Goal: Task Accomplishment & Management: Use online tool/utility

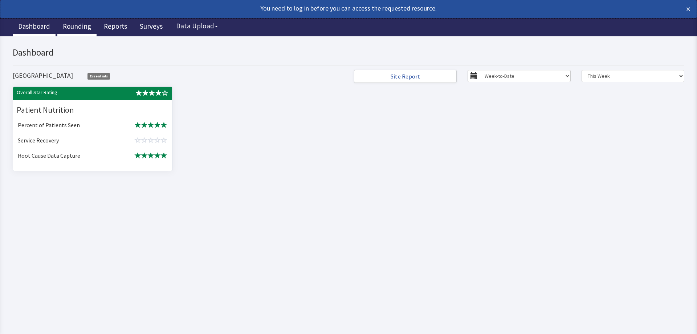
click at [80, 26] on link "Rounding" at bounding box center [76, 27] width 39 height 18
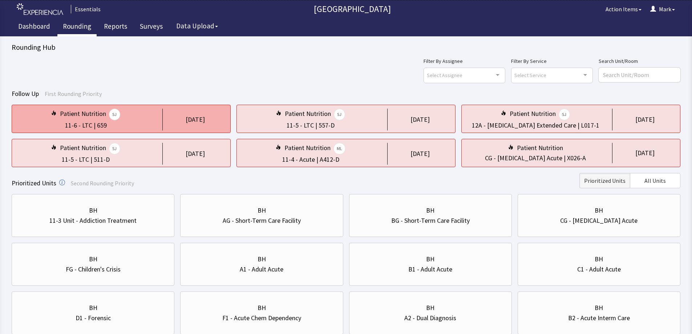
click at [159, 119] on div "Patient Nutrition SJ 11-6 - LTC | 659 1 day ago" at bounding box center [121, 119] width 219 height 28
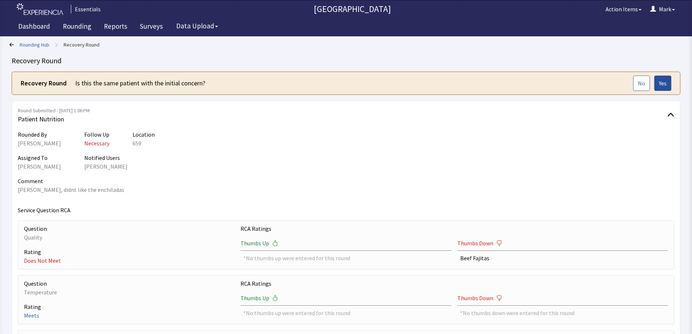
click at [669, 89] on button "Yes" at bounding box center [662, 83] width 17 height 15
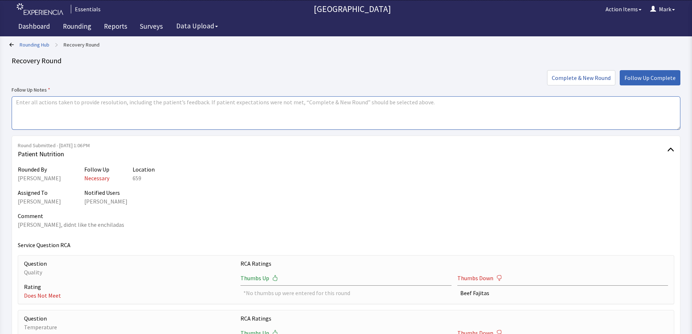
click at [166, 109] on textarea at bounding box center [346, 112] width 669 height 33
type textarea "Met with PT, PT does not care for the enchiladas and would like something else …"
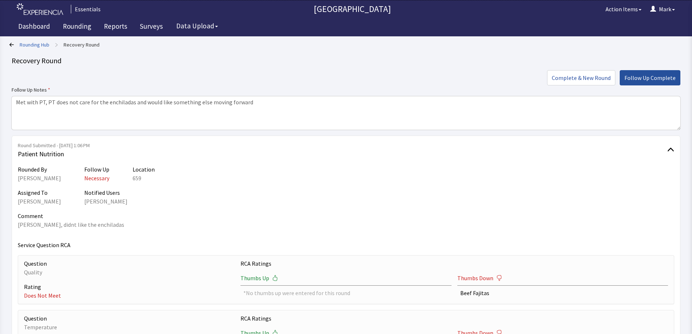
click at [661, 77] on span "Follow Up Complete" at bounding box center [649, 77] width 51 height 9
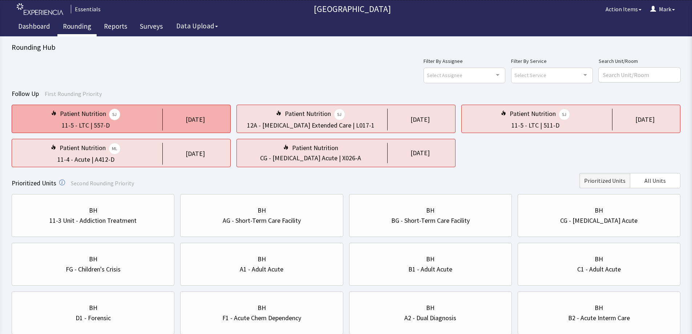
click at [129, 117] on div "Patient Nutrition SJ" at bounding box center [86, 115] width 136 height 12
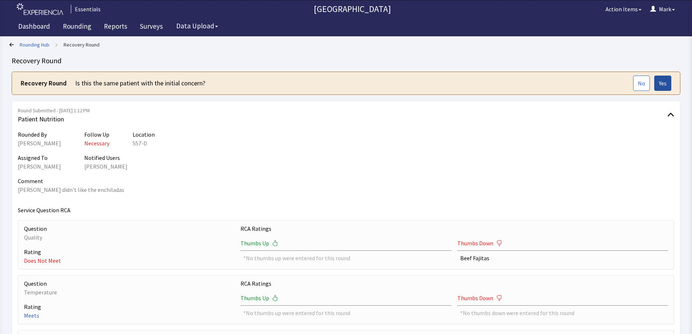
click at [662, 82] on span "Yes" at bounding box center [663, 83] width 8 height 9
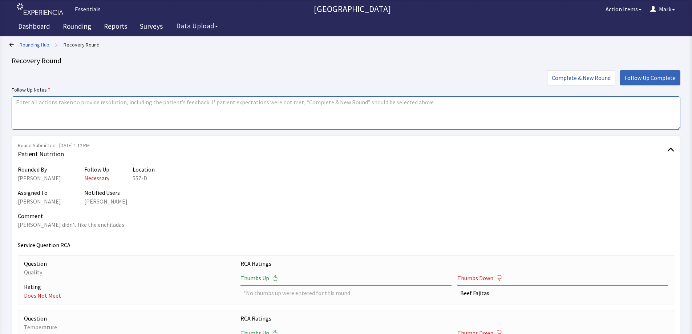
click at [242, 111] on textarea at bounding box center [346, 112] width 669 height 33
type textarea "PT did not like the enchiladas. Would like to receive something else on this da…"
click at [641, 69] on div "Rounding Hub > Recovery Round Recovery Round Complete & New Round Follow Up Com…" at bounding box center [346, 294] width 669 height 511
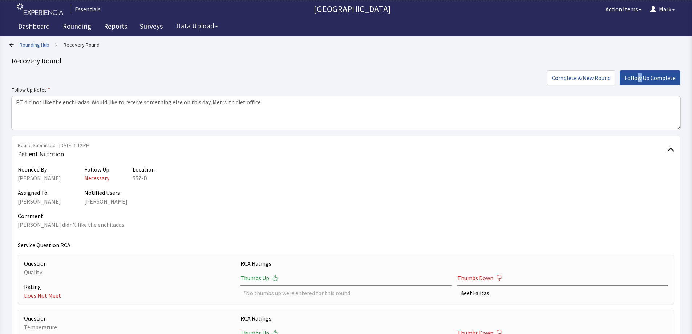
click at [641, 71] on button "Follow Up Complete" at bounding box center [650, 77] width 61 height 15
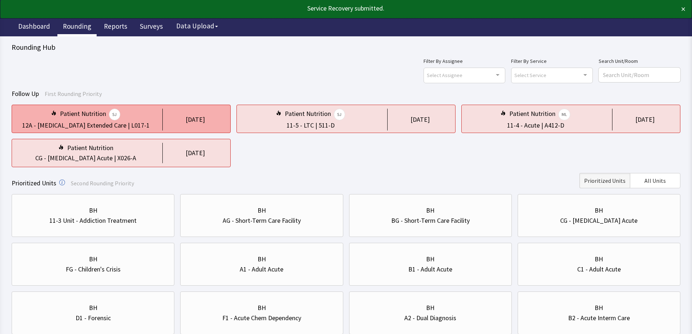
click at [173, 113] on div "1 day ago" at bounding box center [193, 120] width 62 height 22
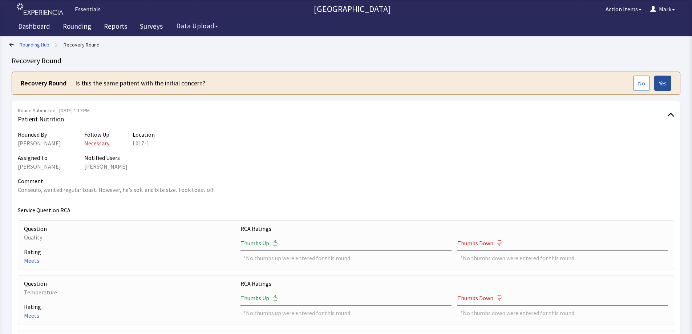
click at [667, 83] on button "Yes" at bounding box center [662, 83] width 17 height 15
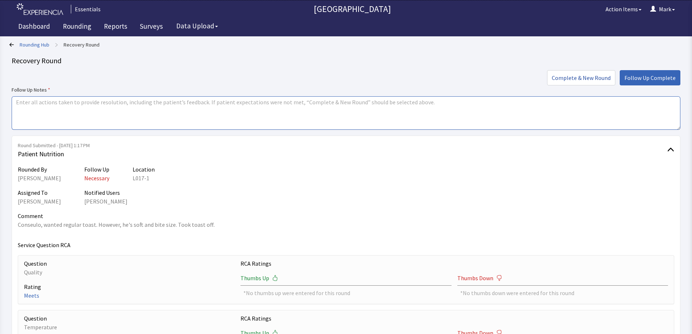
click at [251, 107] on textarea at bounding box center [346, 112] width 669 height 33
type textarea "Met with PT and explained diet. PT understood."
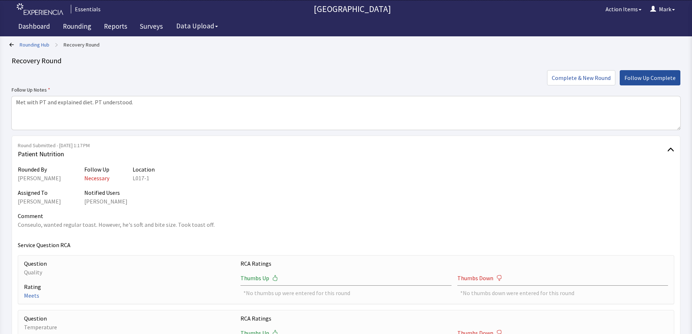
click at [652, 80] on span "Follow Up Complete" at bounding box center [649, 77] width 51 height 9
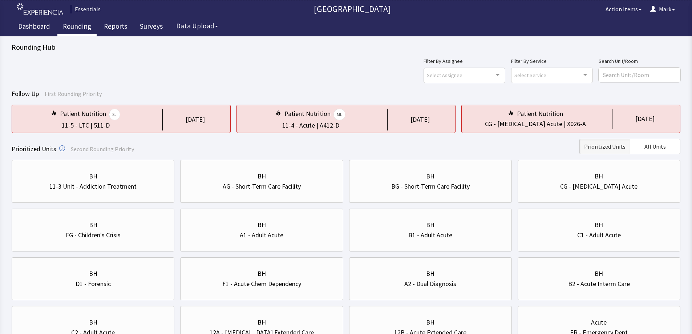
click at [299, 53] on div "Rounding Hub Filter By Assignee Select Assignee Clear Selection [PERSON_NAME] […" at bounding box center [346, 292] width 669 height 501
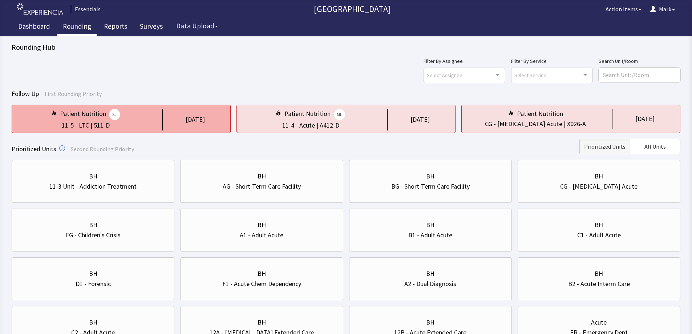
click at [190, 119] on div "[DATE]" at bounding box center [195, 119] width 19 height 10
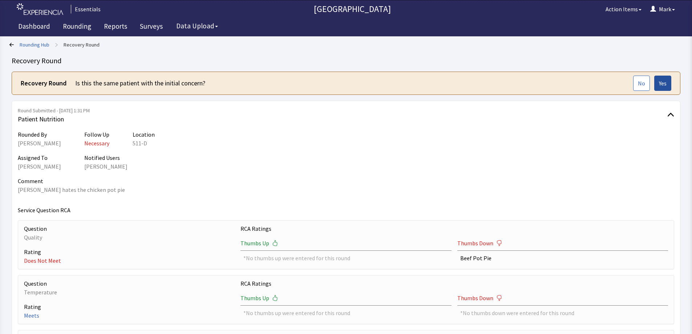
click at [663, 81] on span "Yes" at bounding box center [663, 83] width 8 height 9
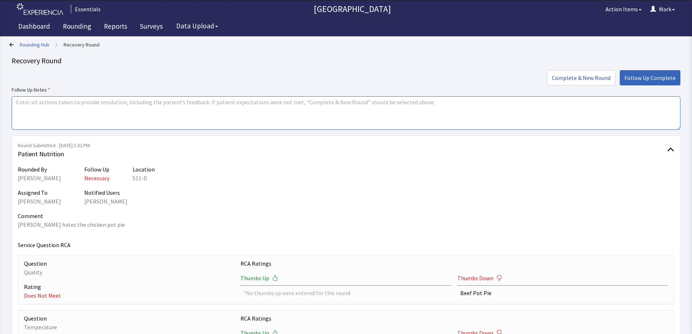
click at [240, 107] on textarea at bounding box center [346, 112] width 669 height 33
type textarea "PT does not like the chicken pot pie, added to dislikes on mealtracker.."
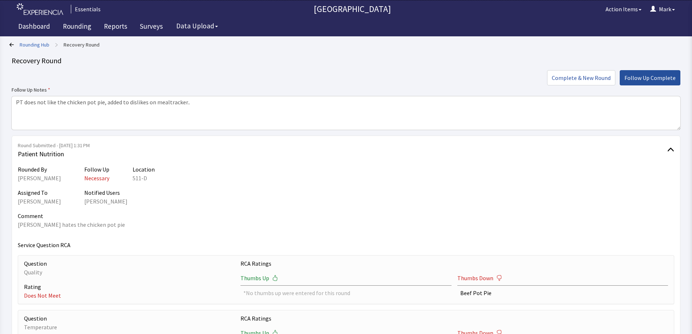
click at [659, 77] on span "Follow Up Complete" at bounding box center [649, 77] width 51 height 9
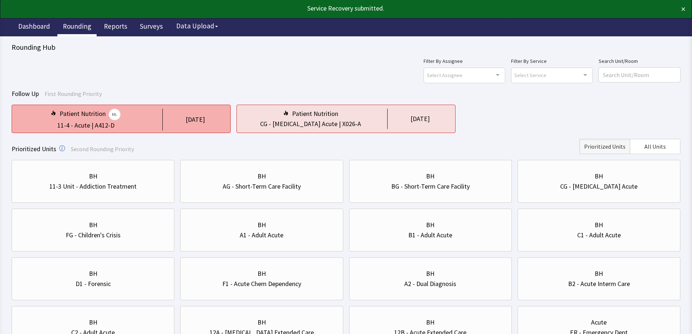
click at [162, 117] on div "Patient Nutrition ML 11-4 - Acute | A412-D 1 day ago" at bounding box center [121, 119] width 219 height 28
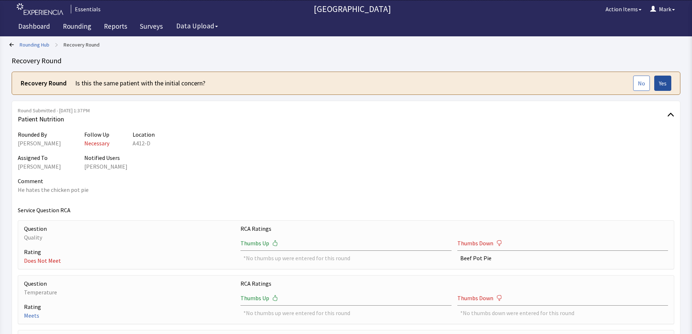
click at [662, 85] on span "Yes" at bounding box center [663, 83] width 8 height 9
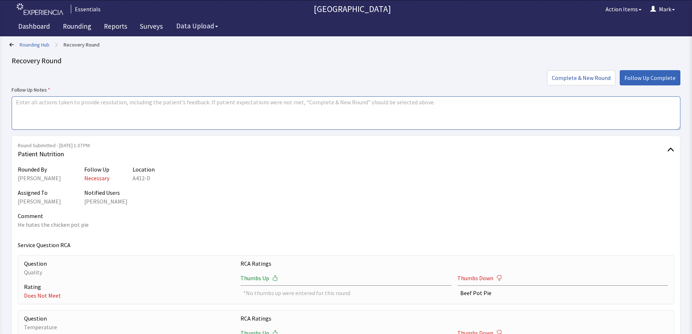
click at [253, 120] on textarea at bounding box center [346, 112] width 669 height 33
type textarea "PT does not like chicken pot pie. Would like something else instead. Added to d…"
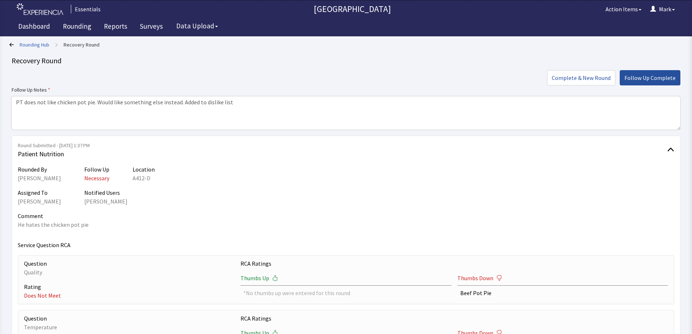
click at [650, 81] on span "Follow Up Complete" at bounding box center [649, 77] width 51 height 9
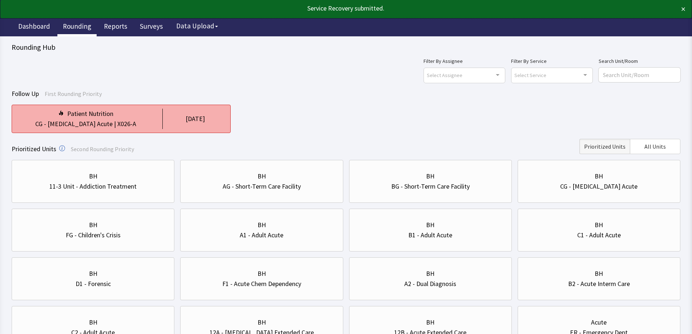
click at [136, 117] on div "Patient Nutrition" at bounding box center [86, 114] width 136 height 10
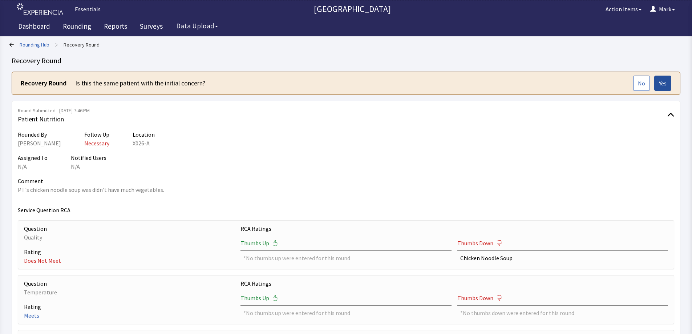
click at [661, 77] on button "Yes" at bounding box center [662, 83] width 17 height 15
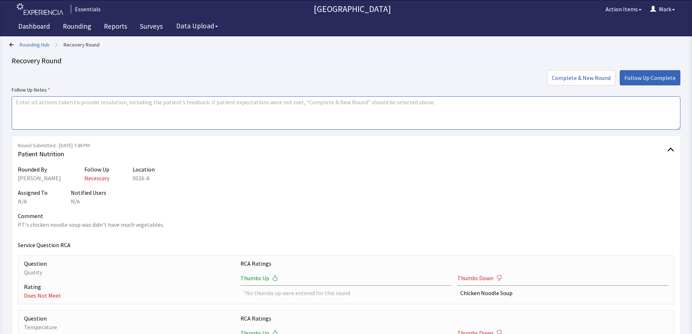
click at [326, 117] on textarea at bounding box center [346, 112] width 669 height 33
type textarea "Reviewed with chef to make sure cooks are following recipes."
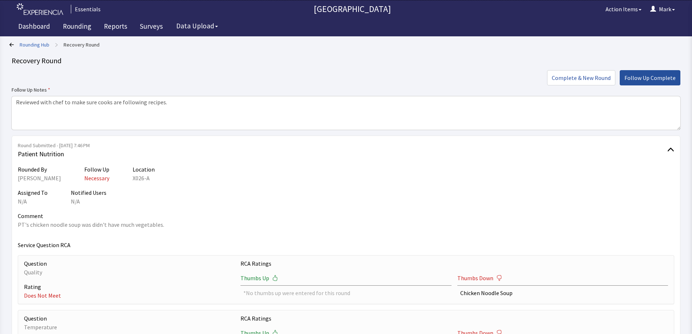
click at [669, 77] on span "Follow Up Complete" at bounding box center [649, 77] width 51 height 9
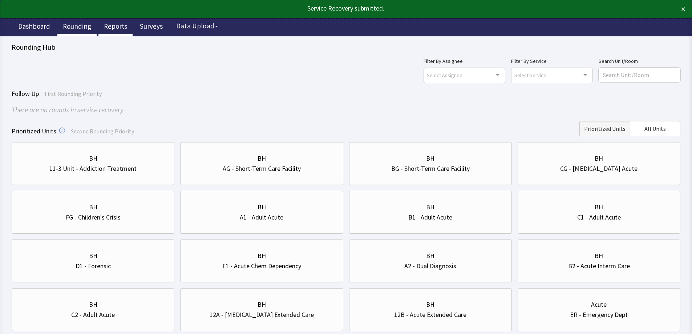
click at [121, 28] on link "Reports" at bounding box center [115, 27] width 34 height 18
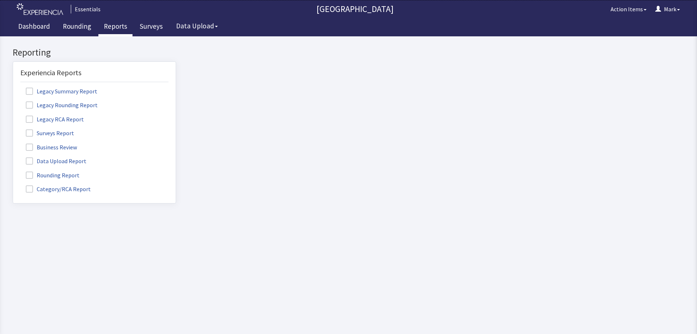
click at [31, 196] on div "Experiencia Reports Legacy Summary Report Legacy Rounding Report Legacy RCA Rep…" at bounding box center [94, 132] width 163 height 142
click at [32, 190] on span at bounding box center [29, 188] width 7 height 7
click at [13, 185] on input "Category/RCA Report" at bounding box center [13, 185] width 0 height 0
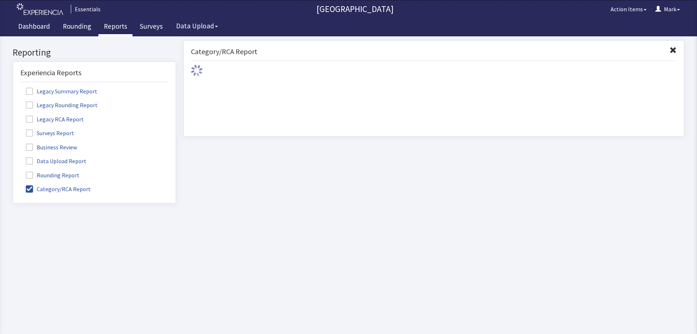
click at [31, 172] on span at bounding box center [29, 174] width 7 height 7
click at [13, 171] on input "Rounding Report" at bounding box center [13, 171] width 0 height 0
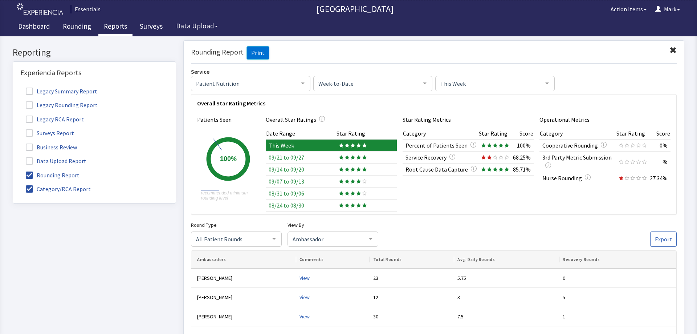
click at [452, 161] on div at bounding box center [453, 157] width 6 height 9
click at [452, 156] on icon "button" at bounding box center [453, 156] width 6 height 6
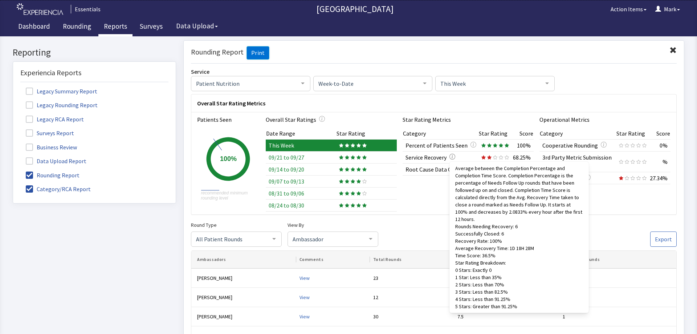
click at [450, 156] on icon "button" at bounding box center [453, 156] width 6 height 6
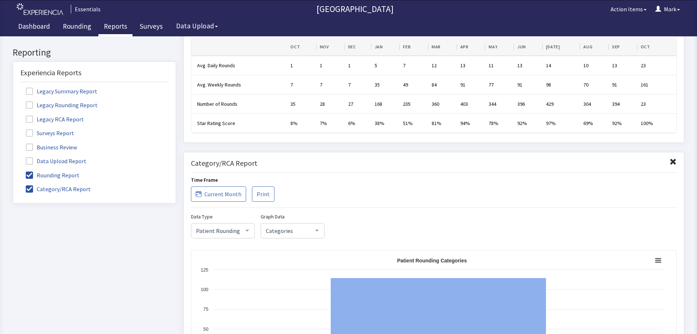
scroll to position [446, 0]
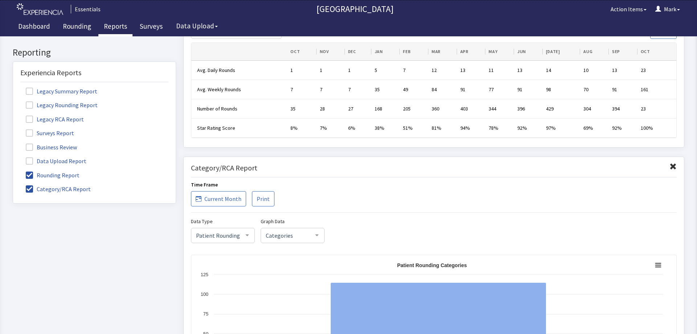
click at [313, 231] on div at bounding box center [317, 235] width 15 height 14
drag, startPoint x: 300, startPoint y: 278, endPoint x: 299, endPoint y: 265, distance: 12.7
click at [299, 266] on div "Data Type Patient Rounding Patient Rounding Nurse Station No elements found. Co…" at bounding box center [434, 329] width 486 height 227
click at [299, 265] on span "RCA Item" at bounding box center [292, 264] width 63 height 15
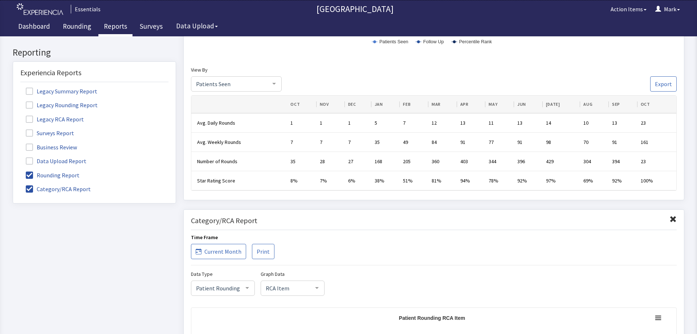
scroll to position [555, 0]
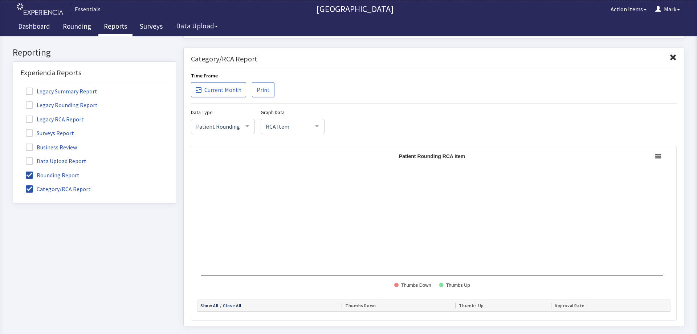
click at [249, 126] on div at bounding box center [247, 126] width 15 height 14
click at [360, 126] on div "Data Type Patient Rounding Patient Rounding Nurse Station No elements found. Co…" at bounding box center [434, 120] width 486 height 26
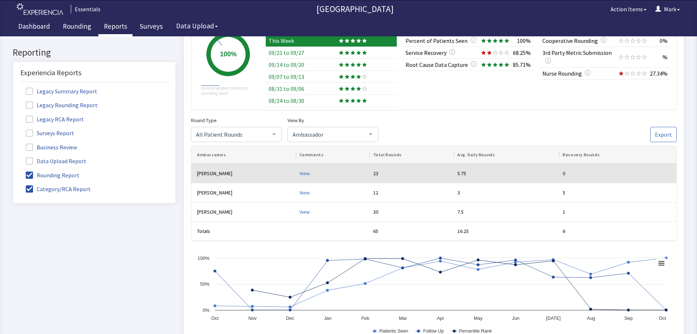
scroll to position [0, 0]
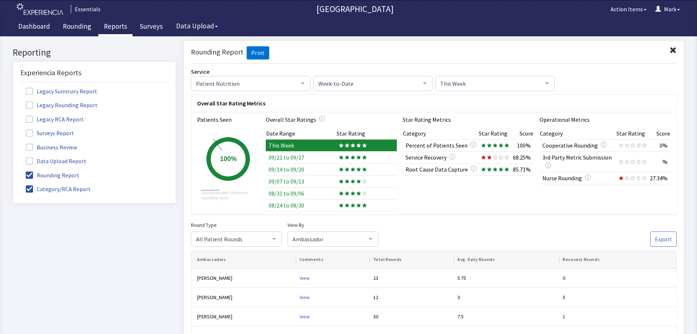
click at [536, 82] on span "This Week" at bounding box center [489, 83] width 101 height 8
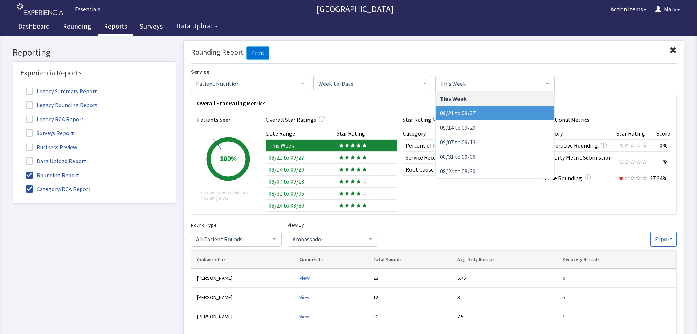
click at [587, 69] on div "Service" at bounding box center [434, 71] width 486 height 9
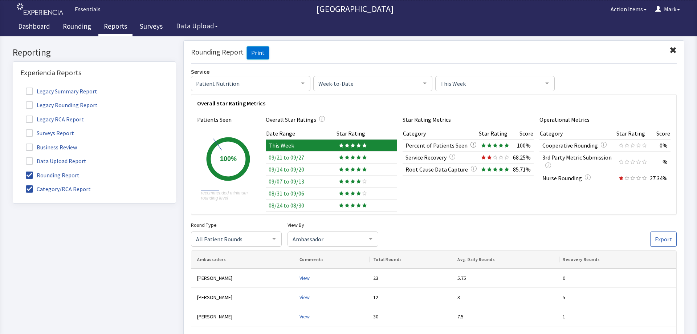
click at [471, 142] on icon "button" at bounding box center [474, 144] width 6 height 6
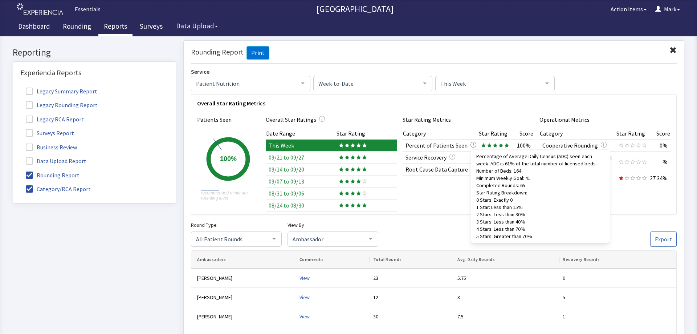
click at [471, 142] on icon "button" at bounding box center [474, 144] width 6 height 6
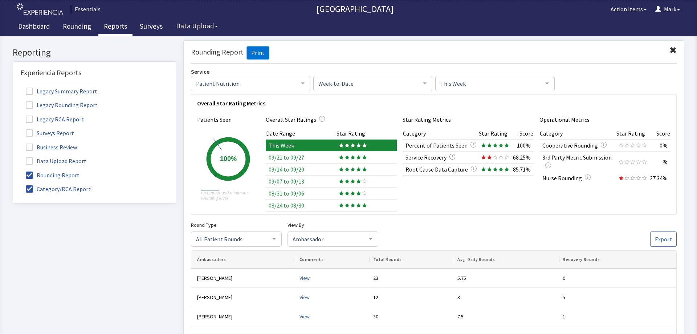
click at [452, 155] on icon "button" at bounding box center [453, 156] width 6 height 6
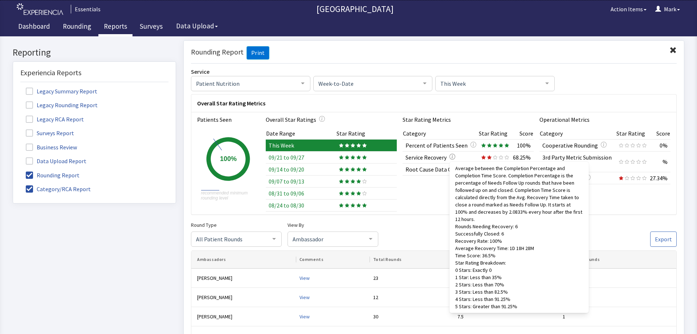
click at [452, 155] on icon "button" at bounding box center [453, 156] width 6 height 6
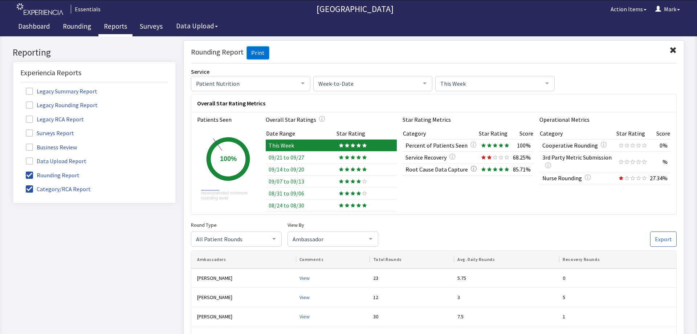
click at [471, 169] on icon "button" at bounding box center [474, 168] width 6 height 6
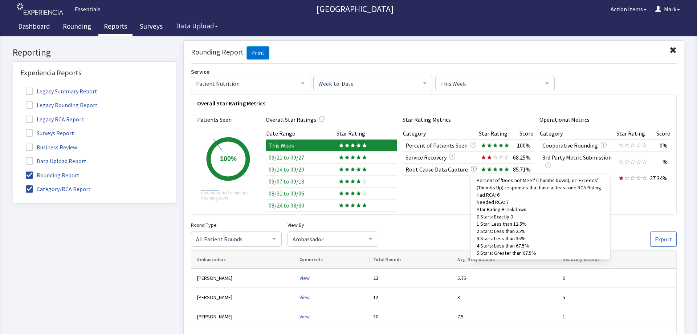
click at [471, 170] on icon "button" at bounding box center [474, 168] width 6 height 6
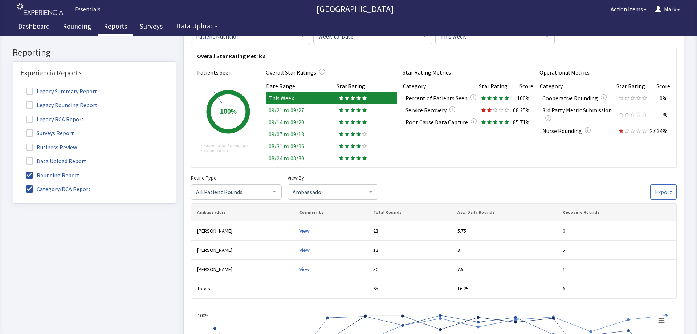
scroll to position [145, 0]
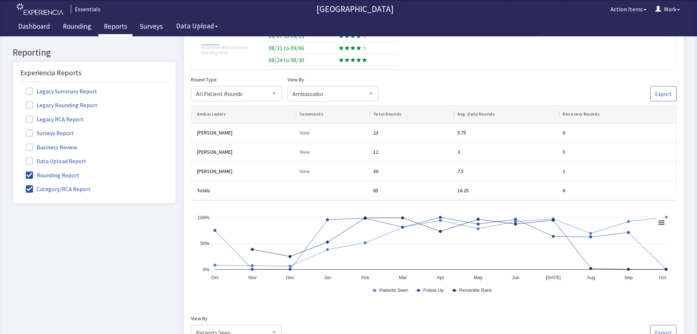
click at [517, 74] on div "Overall Star Rating Metrics Patients Seen Created with Highcharts 11.1.0 recomm…" at bounding box center [434, 196] width 486 height 494
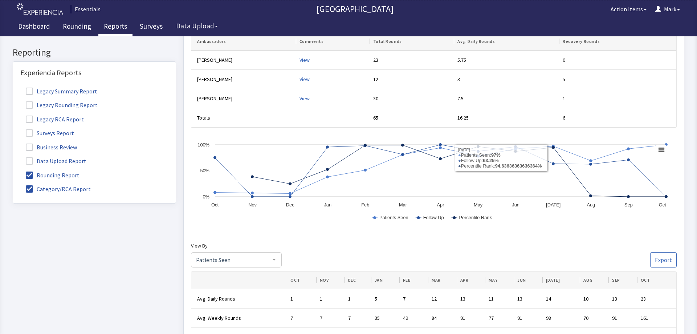
scroll to position [73, 0]
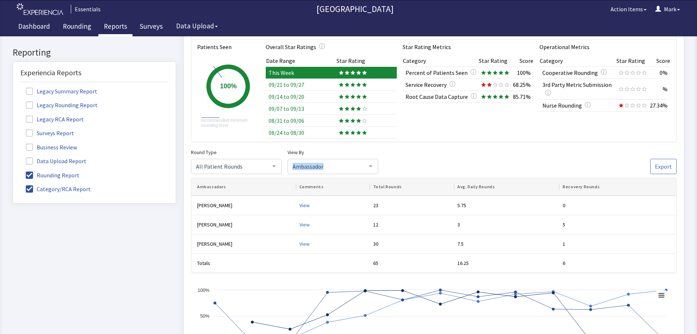
click at [374, 159] on div "View By Ambassador Ambassador Floor Title Comments Recovery No elements found. …" at bounding box center [333, 161] width 91 height 26
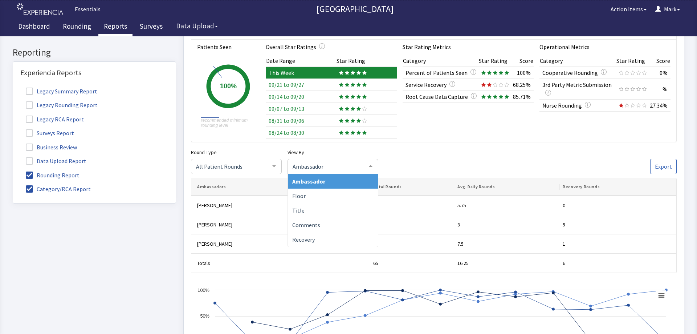
click at [371, 171] on div at bounding box center [371, 166] width 15 height 14
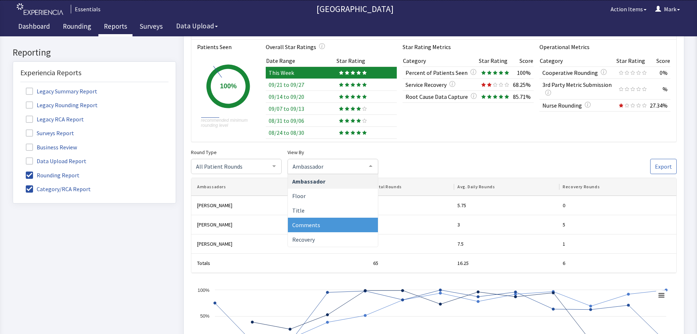
click at [346, 220] on span "Comments" at bounding box center [333, 225] width 90 height 15
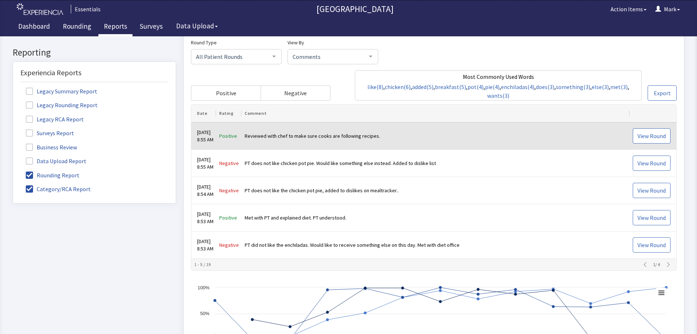
scroll to position [182, 0]
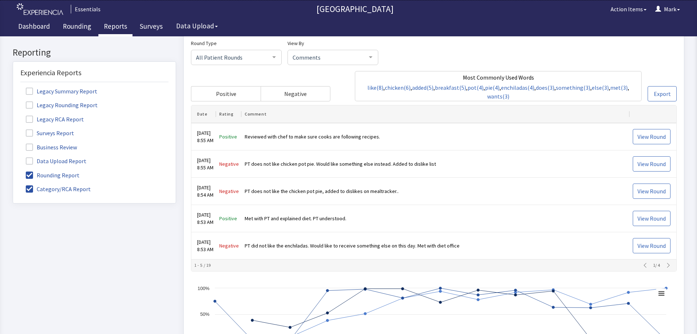
click at [666, 265] on icon "button" at bounding box center [669, 265] width 6 height 6
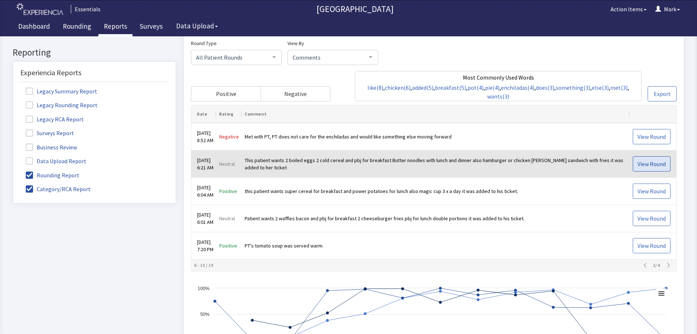
click at [638, 167] on span "View Round" at bounding box center [652, 163] width 28 height 9
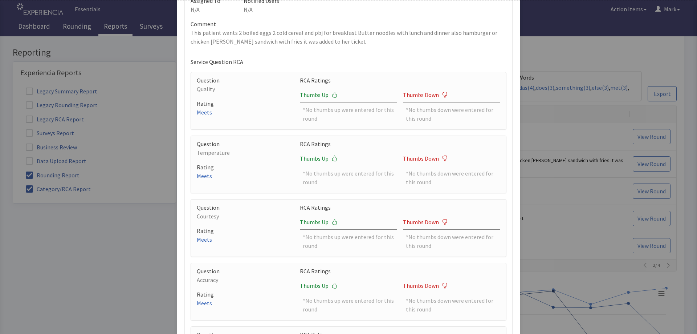
scroll to position [0, 0]
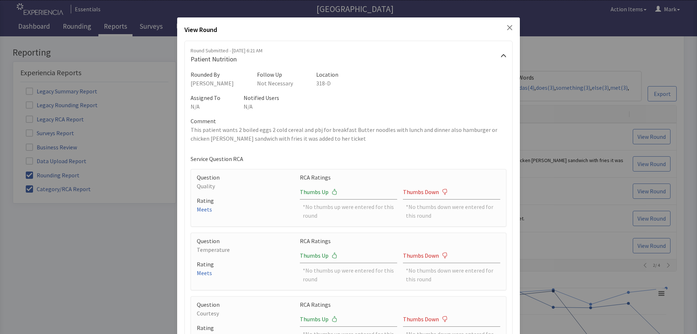
click at [507, 28] on icon "Close" at bounding box center [510, 28] width 6 height 6
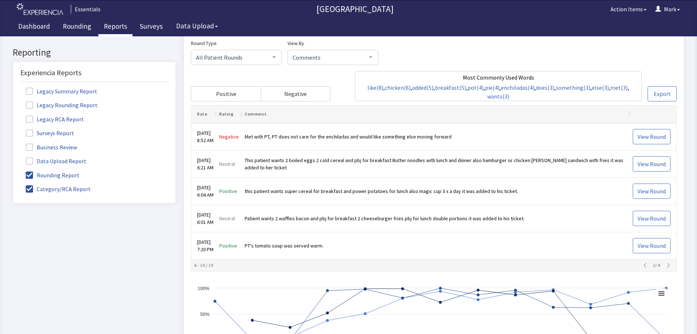
click at [667, 264] on icon "button" at bounding box center [668, 265] width 3 height 5
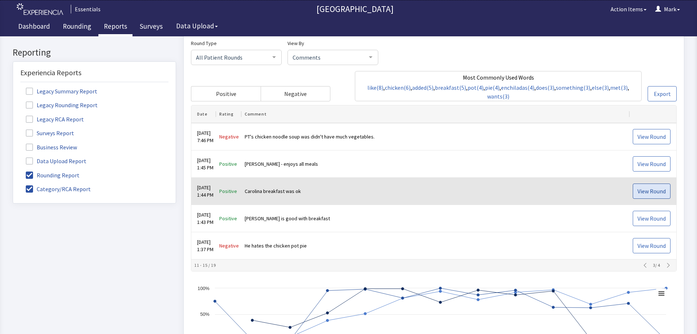
click at [650, 188] on span "View Round" at bounding box center [652, 191] width 28 height 9
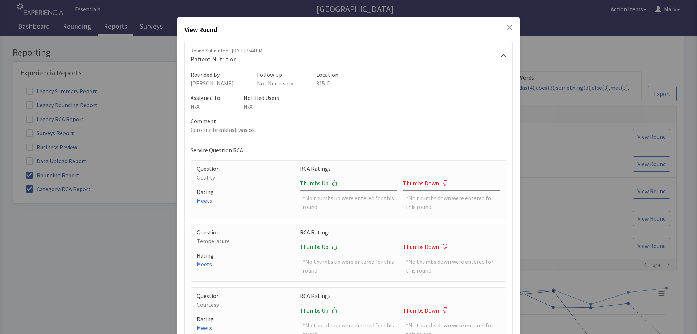
drag, startPoint x: 506, startPoint y: 25, endPoint x: 511, endPoint y: 27, distance: 5.5
click at [507, 25] on icon "Close" at bounding box center [510, 28] width 6 height 6
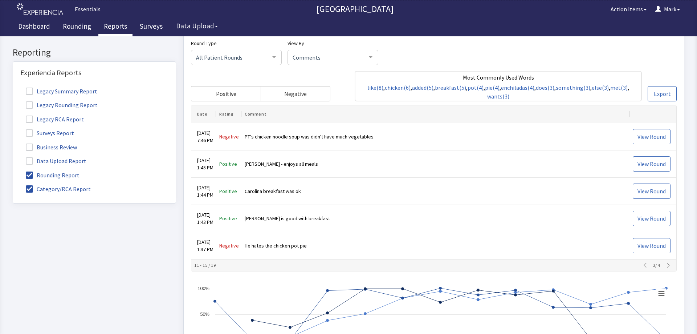
click at [666, 265] on icon "button" at bounding box center [669, 265] width 6 height 6
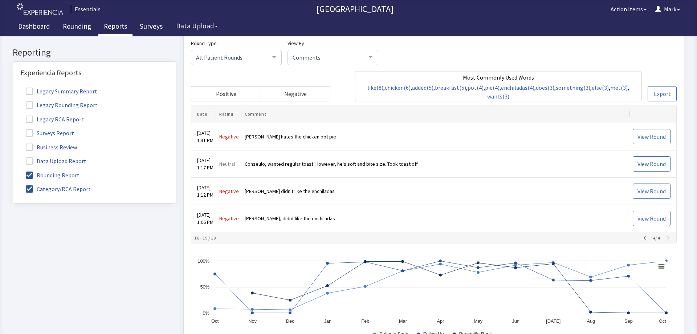
click at [536, 54] on div "Round Type All Patient Rounds All Patient Rounds Nurse Rounds Purposeful Round …" at bounding box center [434, 70] width 486 height 62
click at [506, 50] on div "Round Type All Patient Rounds All Patient Rounds Nurse Rounds Purposeful Round …" at bounding box center [434, 70] width 486 height 62
click at [169, 211] on div "Reporting Experiencia Reports Legacy Summary Report Legacy Rounding Report Lega…" at bounding box center [94, 188] width 174 height 297
click at [654, 65] on div "Round Type All Patient Rounds All Patient Rounds Nurse Rounds Purposeful Round …" at bounding box center [434, 70] width 486 height 62
